Goal: Information Seeking & Learning: Learn about a topic

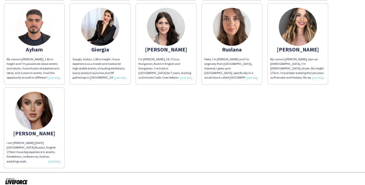
scroll to position [136, 0]
click at [43, 121] on img at bounding box center [34, 111] width 38 height 38
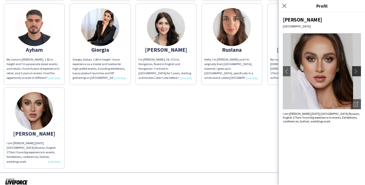
click at [355, 69] on app-icon "chevron-right" at bounding box center [356, 71] width 7 height 5
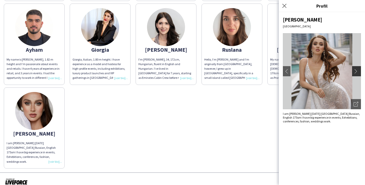
click at [356, 69] on app-icon "chevron-right" at bounding box center [356, 71] width 7 height 5
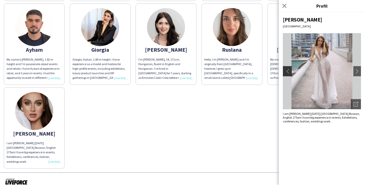
click at [286, 71] on app-icon "chevron-left" at bounding box center [286, 71] width 7 height 5
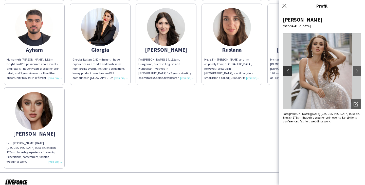
click at [288, 68] on button "chevron-left" at bounding box center [286, 71] width 10 height 10
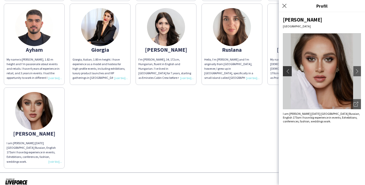
click at [288, 69] on app-icon "chevron-left" at bounding box center [286, 71] width 7 height 5
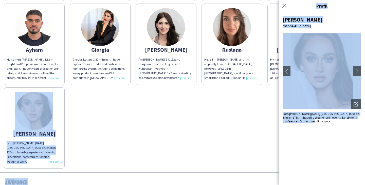
drag, startPoint x: 321, startPoint y: 121, endPoint x: 278, endPoint y: 113, distance: 43.6
click at [278, 113] on body "THA Staffing Private VIP Event- Product Launch [DATE] & [DATE] Host/Hostess Sur…" at bounding box center [182, 92] width 365 height 185
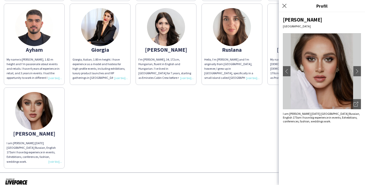
click at [281, 115] on div "[PERSON_NAME] [GEOGRAPHIC_DATA] chevron-left chevron-right Ouvrir les photos po…" at bounding box center [322, 98] width 86 height 173
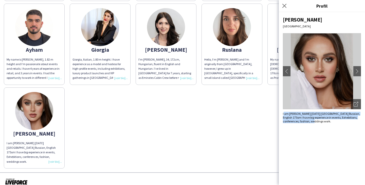
drag, startPoint x: 284, startPoint y: 114, endPoint x: 307, endPoint y: 124, distance: 25.9
click at [307, 124] on div "[PERSON_NAME] [GEOGRAPHIC_DATA] chevron-left chevron-right Ouvrir les photos po…" at bounding box center [322, 98] width 86 height 173
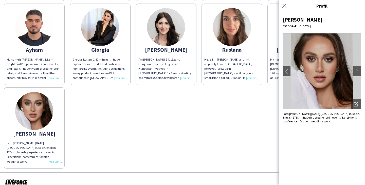
click at [313, 123] on div "[PERSON_NAME] [GEOGRAPHIC_DATA] chevron-left chevron-right Ouvrir les photos po…" at bounding box center [322, 98] width 86 height 173
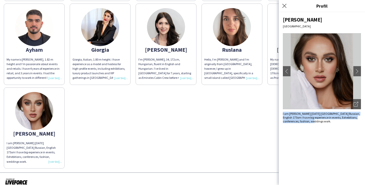
drag, startPoint x: 315, startPoint y: 123, endPoint x: 282, endPoint y: 115, distance: 34.3
click at [282, 115] on div "[PERSON_NAME] [GEOGRAPHIC_DATA] chevron-left chevron-right Ouvrir les photos po…" at bounding box center [322, 98] width 86 height 173
copy span "I am [PERSON_NAME] [DATE] [GEOGRAPHIC_DATA] Russian, English 175sm I have big e…"
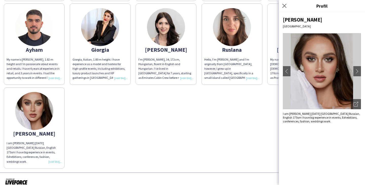
click at [49, 77] on div "My name is [PERSON_NAME], 1.82 m height and I’m passionate about events and ret…" at bounding box center [34, 68] width 55 height 23
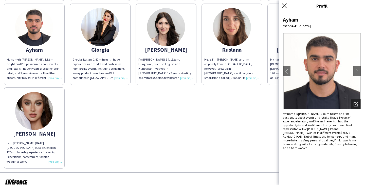
click at [285, 7] on icon at bounding box center [284, 5] width 5 height 5
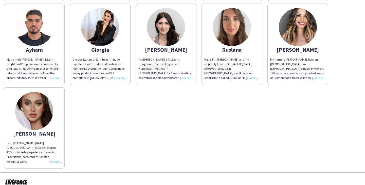
click at [292, 30] on img at bounding box center [298, 27] width 38 height 38
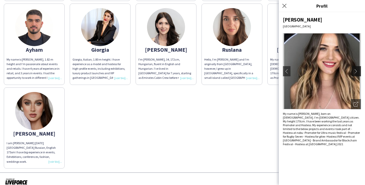
click at [358, 66] on button "chevron-right" at bounding box center [357, 71] width 10 height 10
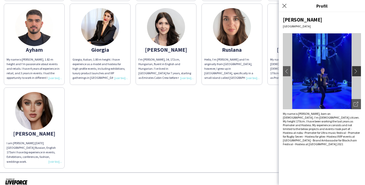
click at [358, 68] on button "chevron-right" at bounding box center [357, 71] width 10 height 10
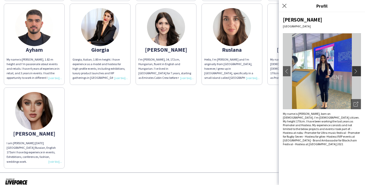
click at [357, 70] on app-icon "chevron-right" at bounding box center [356, 71] width 7 height 5
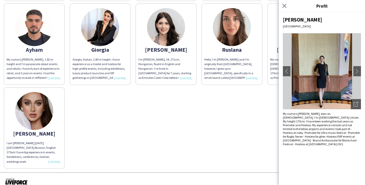
click at [290, 71] on img at bounding box center [322, 71] width 78 height 76
click at [355, 69] on app-icon "chevron-right" at bounding box center [356, 71] width 7 height 5
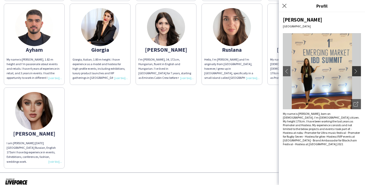
click at [355, 69] on app-icon "chevron-right" at bounding box center [356, 71] width 7 height 5
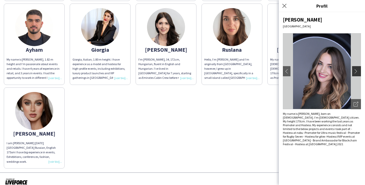
click at [355, 69] on app-icon "chevron-right" at bounding box center [356, 71] width 7 height 5
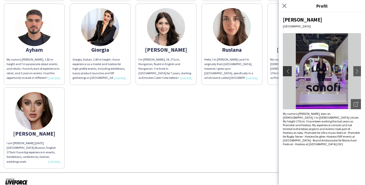
click at [283, 71] on app-icon "chevron-left" at bounding box center [286, 71] width 7 height 5
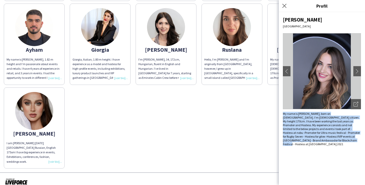
drag, startPoint x: 306, startPoint y: 142, endPoint x: 281, endPoint y: 114, distance: 37.5
click at [281, 114] on div "[PERSON_NAME] Dubai chevron-left chevron-right Ouvrir les photos pop-in My name…" at bounding box center [322, 98] width 86 height 173
copy div "My name is [PERSON_NAME], born on [DEMOGRAPHIC_DATA]. I’m [DEMOGRAPHIC_DATA] ci…"
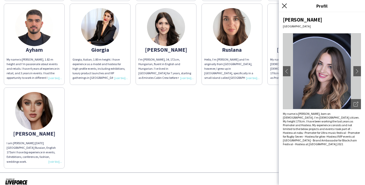
click at [283, 6] on icon "Fermer le pop-in" at bounding box center [284, 5] width 5 height 5
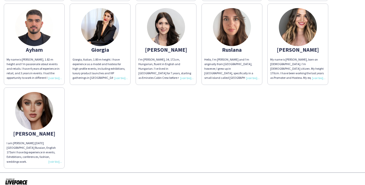
click at [239, 27] on img at bounding box center [232, 27] width 38 height 38
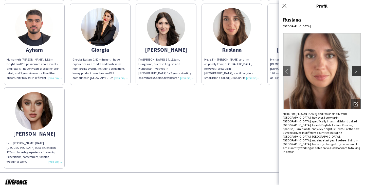
click at [358, 69] on app-icon "chevron-right" at bounding box center [356, 71] width 7 height 5
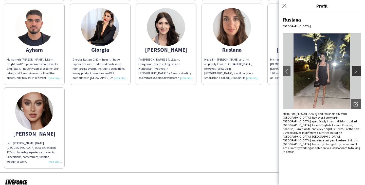
click at [358, 69] on app-icon "chevron-right" at bounding box center [356, 71] width 7 height 5
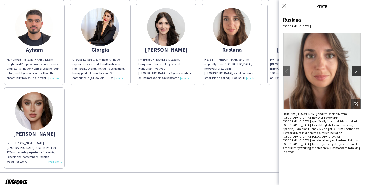
click at [358, 69] on app-icon "chevron-right" at bounding box center [356, 71] width 7 height 5
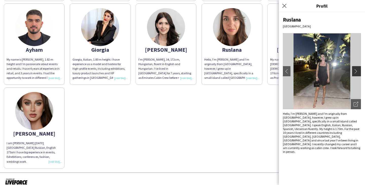
click at [358, 69] on app-icon "chevron-right" at bounding box center [356, 71] width 7 height 5
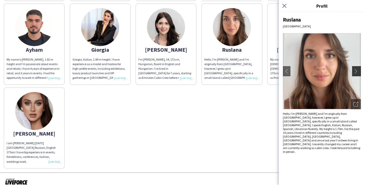
click at [358, 70] on app-icon "chevron-right" at bounding box center [356, 71] width 7 height 5
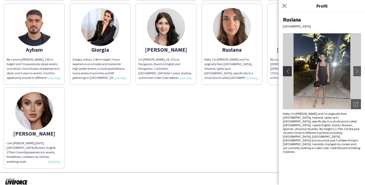
click at [289, 71] on app-icon "chevron-left" at bounding box center [286, 71] width 7 height 5
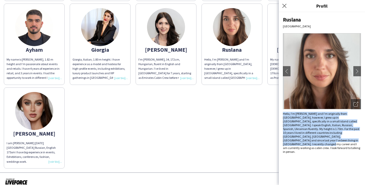
drag, startPoint x: 310, startPoint y: 144, endPoint x: 282, endPoint y: 115, distance: 40.7
click at [282, 115] on div "Ruslana [GEOGRAPHIC_DATA] chevron-left chevron-right Ouvrir les photos pop-in H…" at bounding box center [322, 98] width 86 height 173
copy div "Hello, I’m [PERSON_NAME] and I’m originally from [GEOGRAPHIC_DATA], however, I …"
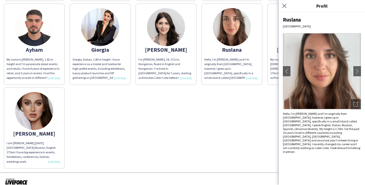
click at [177, 48] on div "[PERSON_NAME]" at bounding box center [165, 49] width 55 height 5
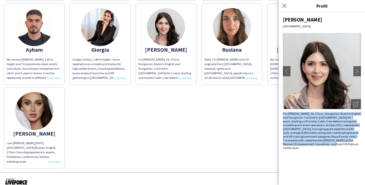
drag, startPoint x: 317, startPoint y: 143, endPoint x: 279, endPoint y: 112, distance: 49.5
click at [279, 112] on div "[PERSON_NAME] [GEOGRAPHIC_DATA] chevron-left chevron-right Ouvrir les photos po…" at bounding box center [322, 98] width 86 height 173
copy div "I’m [PERSON_NAME], 34, 172cm, Hungarian, fluent in English and Hungarian. I’ve …"
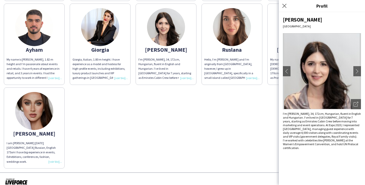
click at [173, 61] on div "I’m [PERSON_NAME], 34, 172cm, Hungarian, fluent in English and Hungarian. I’ve …" at bounding box center [165, 68] width 55 height 23
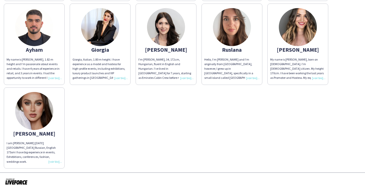
click at [110, 73] on div "Giorgia, Italian, 1.80 m height. I have experience as a model and hostess for h…" at bounding box center [99, 68] width 55 height 23
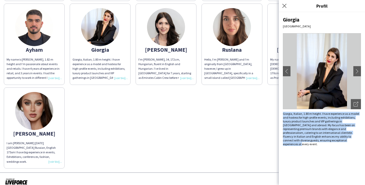
drag, startPoint x: 331, startPoint y: 145, endPoint x: 279, endPoint y: 112, distance: 61.1
click at [279, 112] on div "Giorgia [GEOGRAPHIC_DATA] chevron-left chevron-right Ouvrir les photos pop-in G…" at bounding box center [322, 98] width 86 height 173
copy div "Giorgia, Italian, 1.80 m height. I have experience as a model and hostess for h…"
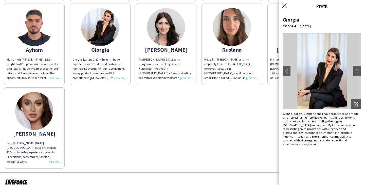
click at [283, 4] on icon at bounding box center [284, 5] width 5 height 5
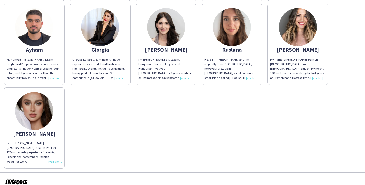
click at [166, 33] on img at bounding box center [166, 27] width 38 height 38
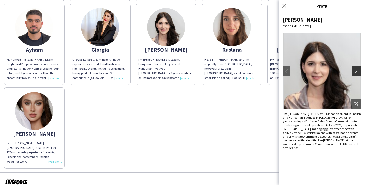
click at [355, 69] on app-icon "chevron-right" at bounding box center [356, 71] width 7 height 5
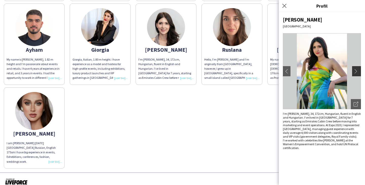
click at [355, 69] on app-icon "chevron-right" at bounding box center [356, 71] width 7 height 5
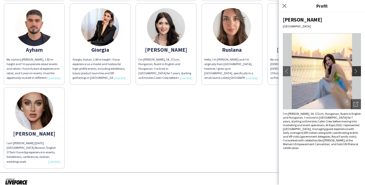
click at [355, 69] on app-icon "chevron-right" at bounding box center [356, 71] width 7 height 5
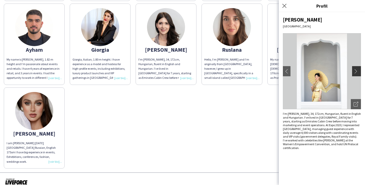
click at [355, 70] on app-icon "chevron-right" at bounding box center [356, 71] width 7 height 5
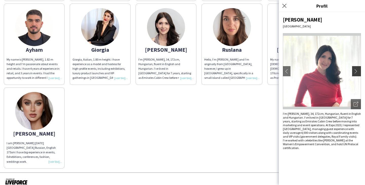
click at [355, 70] on app-icon "chevron-right" at bounding box center [356, 71] width 7 height 5
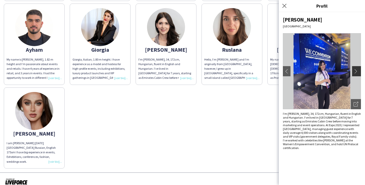
click at [356, 70] on app-icon "chevron-right" at bounding box center [356, 71] width 7 height 5
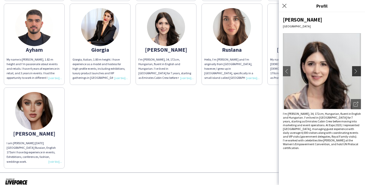
click at [356, 70] on app-icon "chevron-right" at bounding box center [356, 71] width 7 height 5
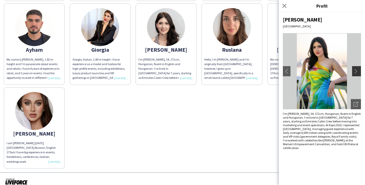
click at [356, 70] on app-icon "chevron-right" at bounding box center [356, 71] width 7 height 5
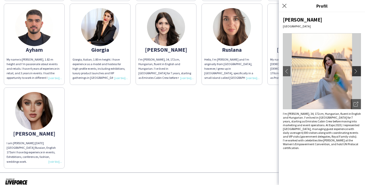
click at [356, 71] on app-icon "chevron-right" at bounding box center [356, 71] width 7 height 5
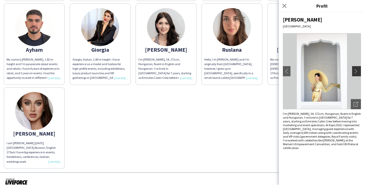
click at [356, 71] on app-icon "chevron-right" at bounding box center [356, 71] width 7 height 5
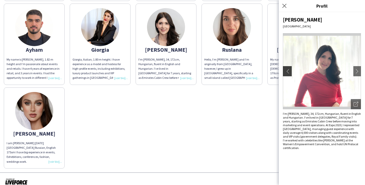
click at [288, 71] on app-icon "chevron-left" at bounding box center [286, 71] width 7 height 5
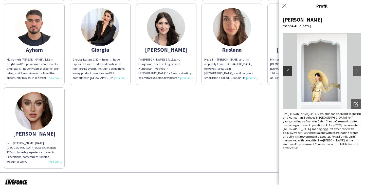
click at [288, 71] on app-icon "chevron-left" at bounding box center [286, 71] width 7 height 5
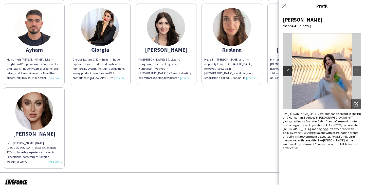
click at [288, 71] on app-icon "chevron-left" at bounding box center [286, 71] width 7 height 5
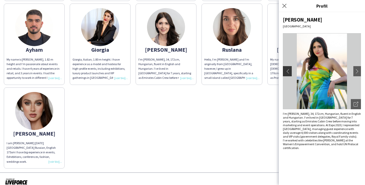
click at [288, 71] on app-icon "chevron-left" at bounding box center [286, 71] width 7 height 5
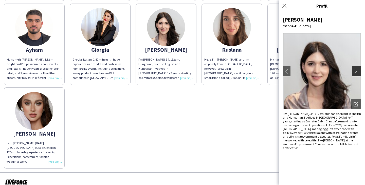
click at [357, 68] on button "chevron-right" at bounding box center [357, 71] width 10 height 10
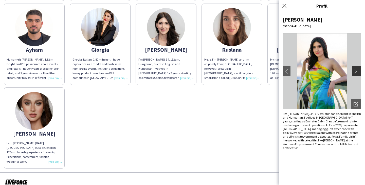
click at [357, 68] on button "chevron-right" at bounding box center [357, 71] width 10 height 10
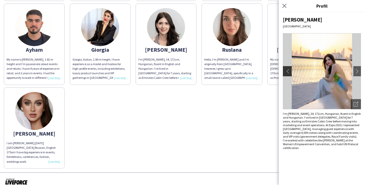
click at [284, 70] on app-icon "chevron-left" at bounding box center [286, 71] width 7 height 5
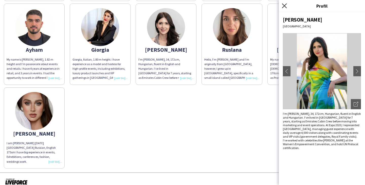
click at [283, 7] on icon at bounding box center [284, 5] width 5 height 5
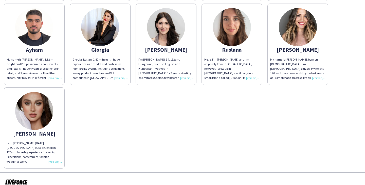
click at [110, 38] on img at bounding box center [100, 27] width 38 height 38
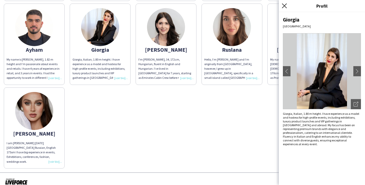
click at [286, 5] on icon "Fermer le pop-in" at bounding box center [284, 5] width 5 height 5
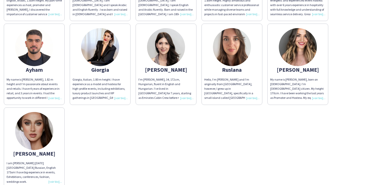
scroll to position [114, 0]
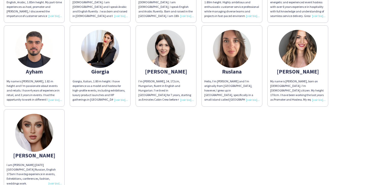
click at [221, 50] on img at bounding box center [232, 49] width 38 height 38
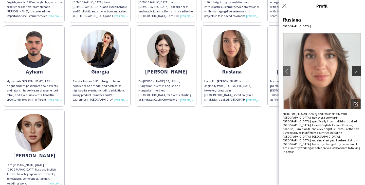
click at [358, 70] on app-icon "chevron-right" at bounding box center [356, 71] width 7 height 5
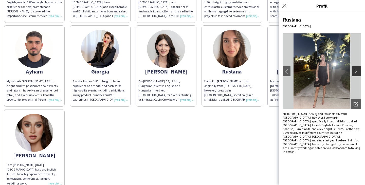
click at [355, 69] on app-icon "chevron-right" at bounding box center [356, 71] width 7 height 5
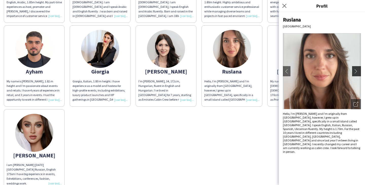
click at [356, 69] on app-icon "chevron-right" at bounding box center [356, 71] width 7 height 5
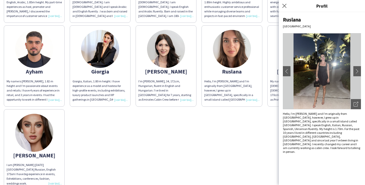
click at [291, 70] on img at bounding box center [322, 71] width 78 height 76
click at [287, 72] on app-icon "chevron-left" at bounding box center [286, 71] width 7 height 5
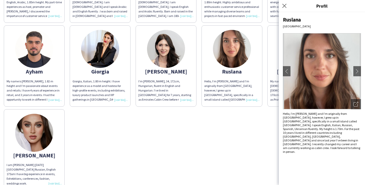
click at [123, 123] on div "[PERSON_NAME], Dominican, fluent in English, Arabic, 1.85m height. My part-time…" at bounding box center [182, 64] width 357 height 251
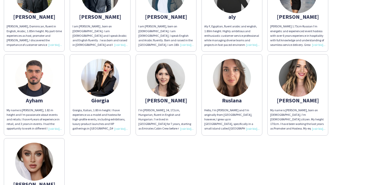
scroll to position [85, 0]
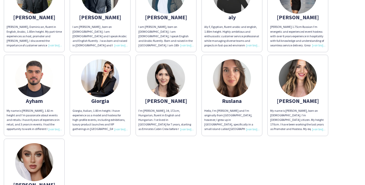
click at [42, 80] on img at bounding box center [34, 78] width 38 height 38
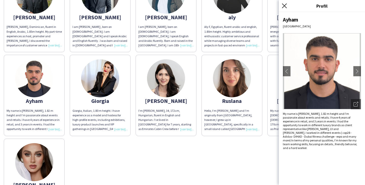
click at [285, 4] on icon "Fermer le pop-in" at bounding box center [284, 5] width 5 height 5
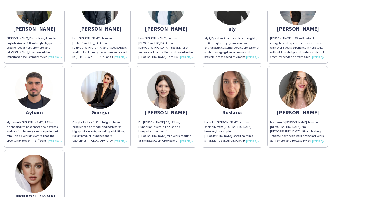
scroll to position [41, 0]
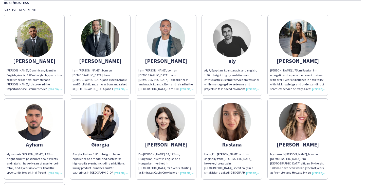
click at [294, 34] on img at bounding box center [298, 38] width 38 height 38
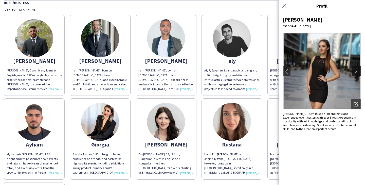
click at [354, 69] on app-icon "chevron-right" at bounding box center [356, 71] width 7 height 5
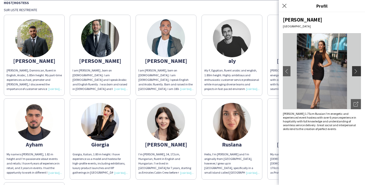
click at [354, 69] on app-icon "chevron-right" at bounding box center [356, 71] width 7 height 5
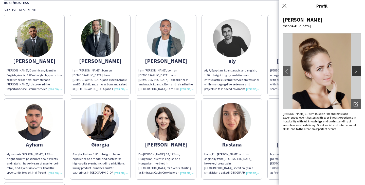
click at [358, 69] on app-icon "chevron-right" at bounding box center [356, 71] width 7 height 5
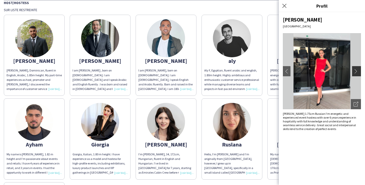
click at [358, 69] on app-icon "chevron-right" at bounding box center [356, 71] width 7 height 5
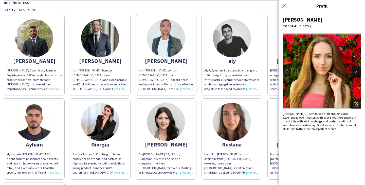
click at [358, 69] on app-icon "chevron-right" at bounding box center [356, 71] width 7 height 5
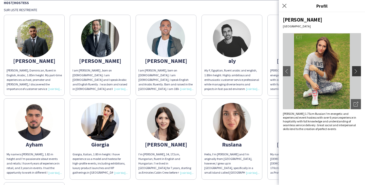
click at [358, 69] on app-icon "chevron-right" at bounding box center [356, 71] width 7 height 5
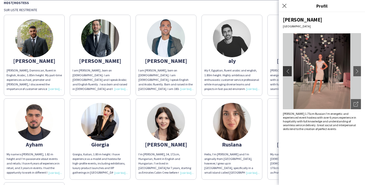
click at [288, 68] on button "chevron-left" at bounding box center [286, 71] width 10 height 10
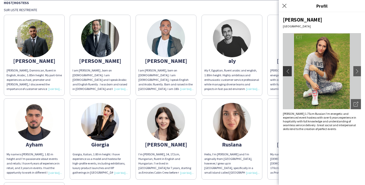
click at [288, 68] on button "chevron-left" at bounding box center [286, 71] width 10 height 10
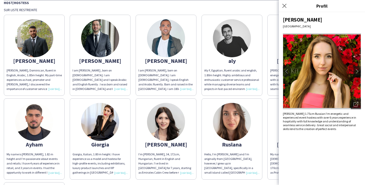
click at [259, 54] on app-share-pages-crew-card "aly Aly F, Egyptian, fluent arabic and english, 1.80m height. Highly ambitious …" at bounding box center [231, 55] width 61 height 81
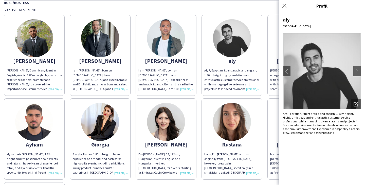
click at [236, 45] on img at bounding box center [232, 38] width 38 height 38
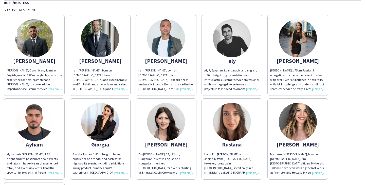
click at [242, 43] on img at bounding box center [232, 38] width 38 height 38
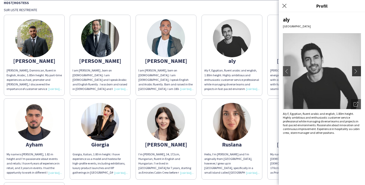
click at [357, 71] on app-icon "chevron-right" at bounding box center [356, 71] width 7 height 5
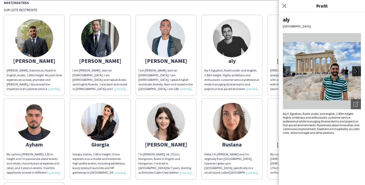
click at [358, 72] on app-icon "chevron-right" at bounding box center [356, 71] width 7 height 5
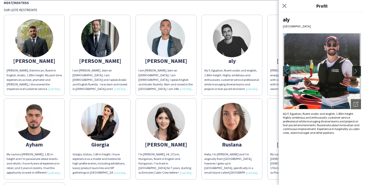
click at [358, 72] on app-icon "chevron-right" at bounding box center [356, 71] width 7 height 5
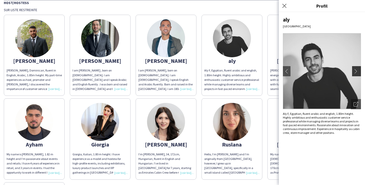
click at [358, 72] on app-icon "chevron-right" at bounding box center [356, 71] width 7 height 5
click at [356, 71] on app-icon "chevron-right" at bounding box center [356, 71] width 7 height 5
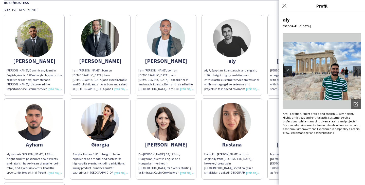
click at [287, 69] on app-icon "chevron-left" at bounding box center [286, 71] width 7 height 5
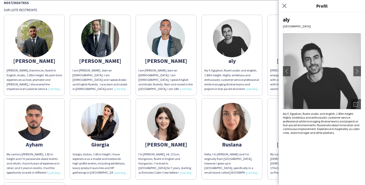
click at [181, 42] on img at bounding box center [166, 38] width 38 height 38
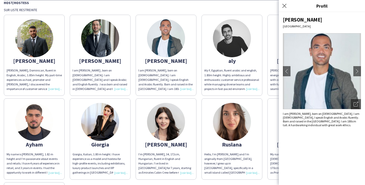
click at [109, 40] on img at bounding box center [100, 38] width 38 height 38
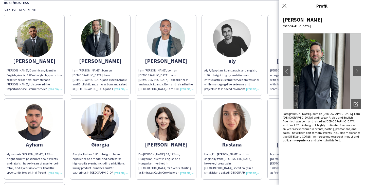
click at [317, 65] on img at bounding box center [322, 71] width 78 height 76
click at [357, 74] on button "chevron-right" at bounding box center [357, 71] width 10 height 10
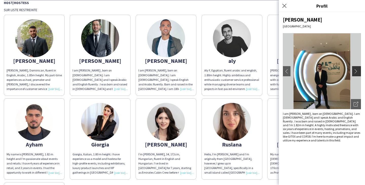
click at [358, 74] on button "chevron-right" at bounding box center [357, 71] width 10 height 10
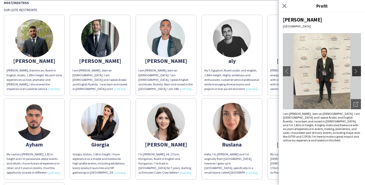
click at [358, 74] on button "chevron-right" at bounding box center [357, 71] width 10 height 10
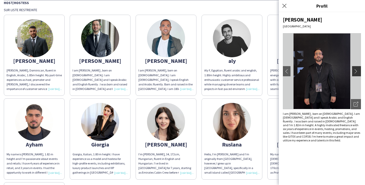
click at [358, 74] on button "chevron-right" at bounding box center [357, 71] width 10 height 10
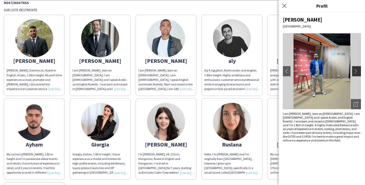
click at [358, 74] on button "chevron-right" at bounding box center [357, 71] width 10 height 10
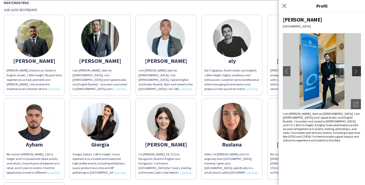
click at [358, 74] on button "chevron-right" at bounding box center [357, 71] width 10 height 10
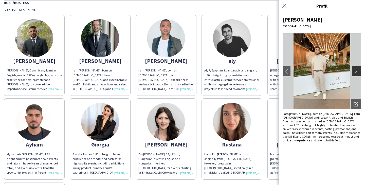
click at [358, 74] on button "chevron-right" at bounding box center [357, 71] width 10 height 10
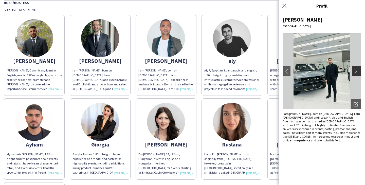
click at [358, 74] on button "chevron-right" at bounding box center [357, 71] width 10 height 10
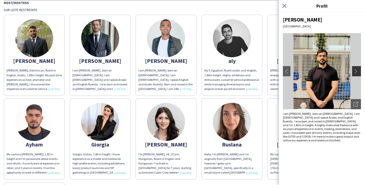
click at [358, 74] on button "chevron-right" at bounding box center [357, 71] width 10 height 10
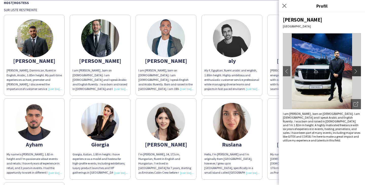
click at [358, 74] on button "chevron-right" at bounding box center [357, 71] width 10 height 10
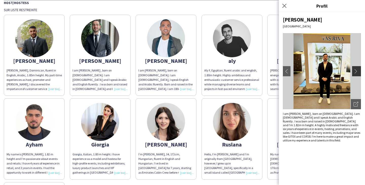
click at [358, 74] on button "chevron-right" at bounding box center [357, 71] width 10 height 10
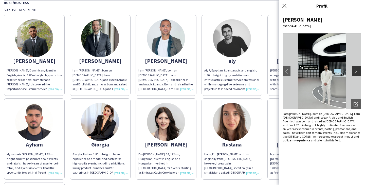
click at [358, 74] on button "chevron-right" at bounding box center [357, 71] width 10 height 10
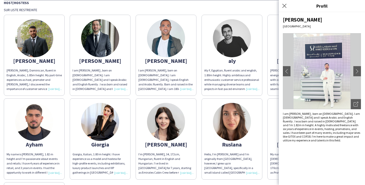
click at [50, 46] on img at bounding box center [34, 38] width 38 height 38
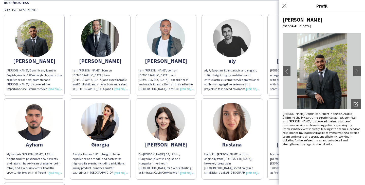
click at [327, 77] on img at bounding box center [322, 71] width 78 height 76
click at [42, 118] on img at bounding box center [34, 122] width 38 height 38
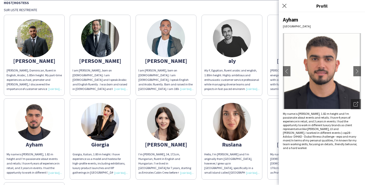
click at [316, 84] on img at bounding box center [322, 71] width 78 height 76
click at [355, 71] on app-icon "chevron-right" at bounding box center [356, 71] width 7 height 5
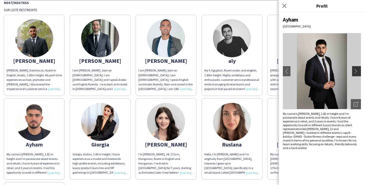
click at [356, 71] on app-icon "chevron-right" at bounding box center [356, 71] width 7 height 5
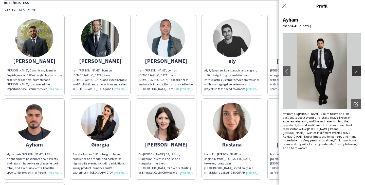
click at [356, 71] on app-icon "chevron-right" at bounding box center [356, 71] width 7 height 5
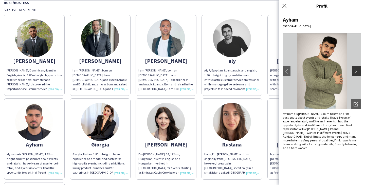
click at [356, 71] on app-icon "chevron-right" at bounding box center [356, 71] width 7 height 5
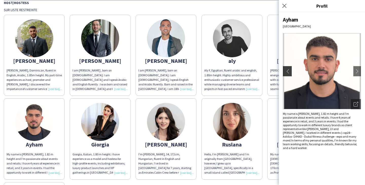
click at [290, 71] on button "chevron-left" at bounding box center [286, 71] width 10 height 10
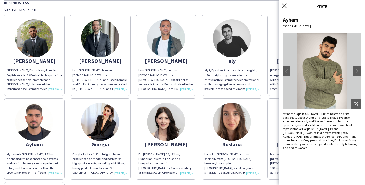
click at [285, 4] on icon "Fermer le pop-in" at bounding box center [284, 5] width 5 height 5
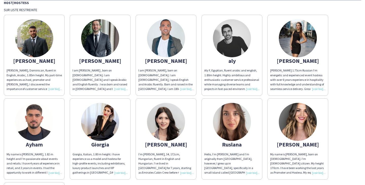
click at [48, 153] on div "My name is [PERSON_NAME], 1.82 m height and I’m passionate about events and ret…" at bounding box center [34, 163] width 55 height 23
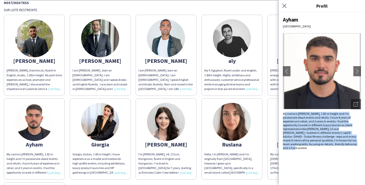
drag, startPoint x: 312, startPoint y: 147, endPoint x: 285, endPoint y: 115, distance: 42.8
click at [285, 115] on div "Ayham [GEOGRAPHIC_DATA] chevron-left chevron-right Ouvrir les photos pop-in My …" at bounding box center [322, 98] width 86 height 173
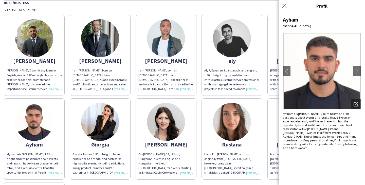
click at [283, 115] on div "My name is [PERSON_NAME], 1.82 m height and I’m passionate about events and ret…" at bounding box center [322, 131] width 78 height 38
drag, startPoint x: 298, startPoint y: 115, endPoint x: 335, endPoint y: 112, distance: 37.6
click at [336, 113] on div "My name is [PERSON_NAME], 1.82 m height and I’m passionate about events and ret…" at bounding box center [322, 131] width 78 height 38
copy div "[PERSON_NAME], 1.82 m height"
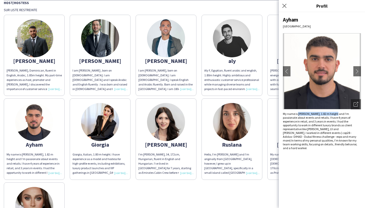
click at [358, 66] on img at bounding box center [322, 71] width 78 height 76
click at [358, 68] on button "chevron-right" at bounding box center [357, 71] width 10 height 10
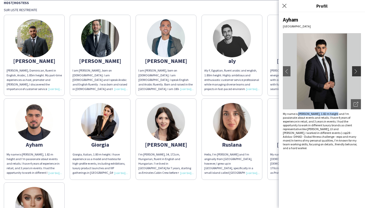
click at [358, 68] on button "chevron-right" at bounding box center [357, 71] width 10 height 10
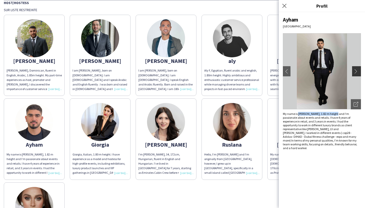
click at [358, 68] on button "chevron-right" at bounding box center [357, 71] width 10 height 10
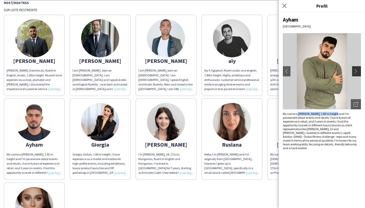
click at [358, 68] on button "chevron-right" at bounding box center [357, 71] width 10 height 10
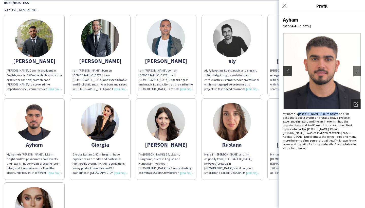
click at [283, 73] on app-icon "chevron-left" at bounding box center [286, 71] width 7 height 5
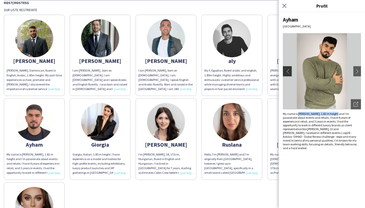
click at [288, 73] on app-icon "chevron-left" at bounding box center [286, 71] width 7 height 5
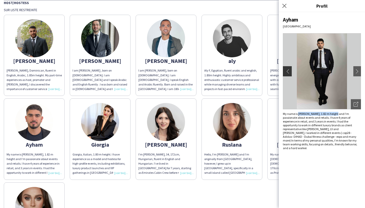
click at [288, 73] on app-icon "chevron-left" at bounding box center [286, 71] width 7 height 5
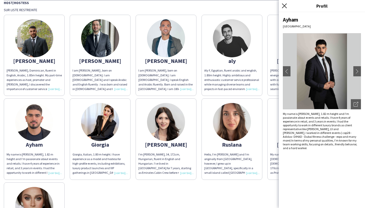
click at [285, 5] on icon "Fermer le pop-in" at bounding box center [284, 5] width 5 height 5
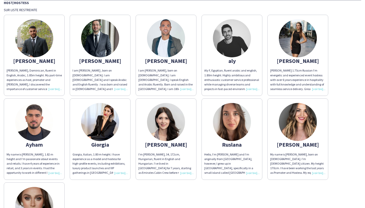
click at [230, 38] on img at bounding box center [232, 38] width 38 height 38
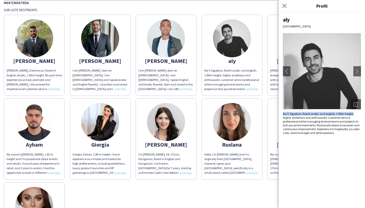
drag, startPoint x: 282, startPoint y: 114, endPoint x: 355, endPoint y: 115, distance: 73.7
click at [355, 115] on div "aly [GEOGRAPHIC_DATA] chevron-left chevron-right Ouvrir les photos pop-in Aly F…" at bounding box center [322, 110] width 86 height 196
copy div "Aly F, Egyptian, fluent arabic and english, 1.80m height."
click at [155, 55] on app-share-pages-crew-card "[PERSON_NAME] am [PERSON_NAME], born on [DEMOGRAPHIC_DATA]. I am [DEMOGRAPHIC_D…" at bounding box center [166, 55] width 61 height 81
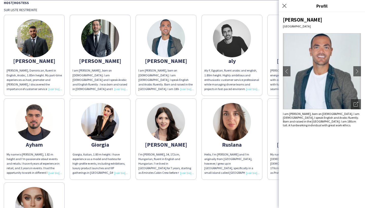
click at [46, 48] on img at bounding box center [34, 38] width 38 height 38
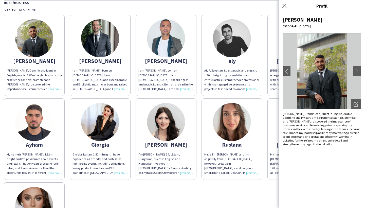
click at [234, 5] on div "Host/Hostess" at bounding box center [182, 2] width 357 height 5
